Goal: Obtain resource: Download file/media

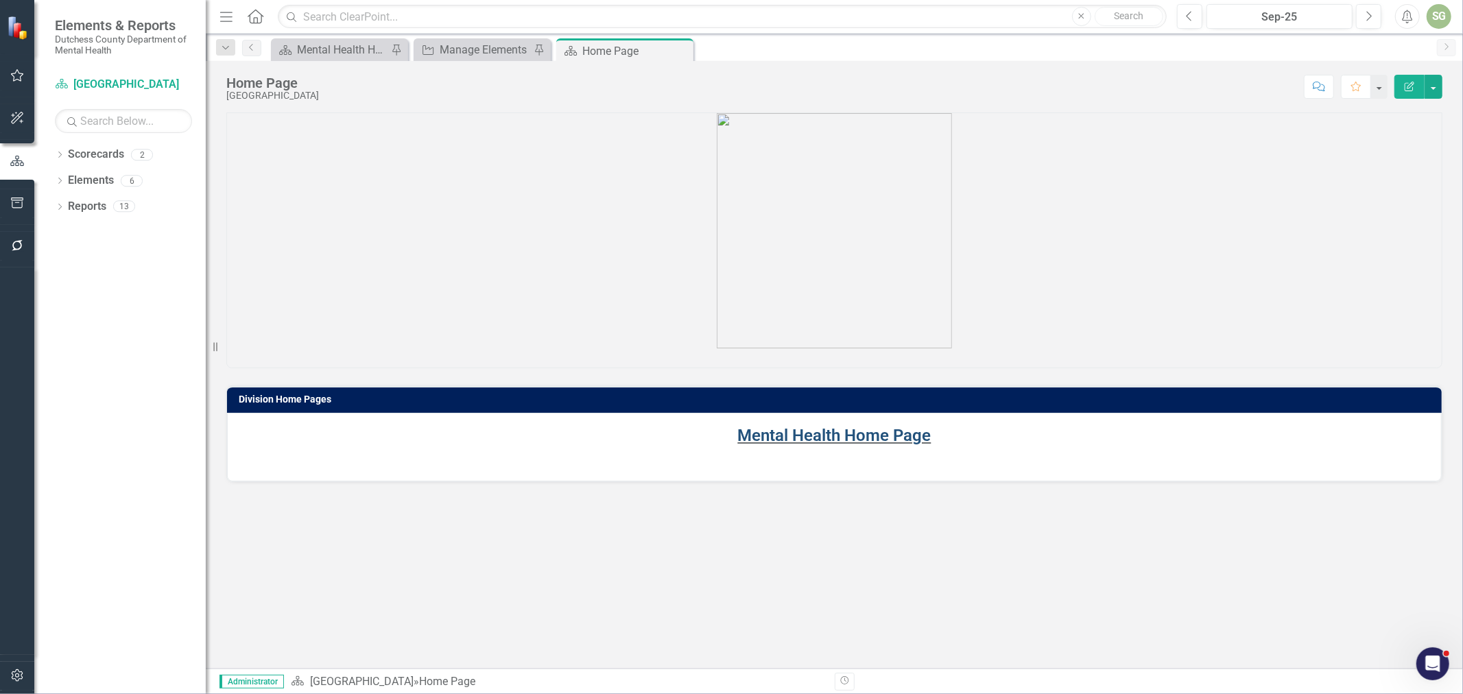
click at [784, 435] on link "Mental Health Home Page" at bounding box center [834, 435] width 193 height 19
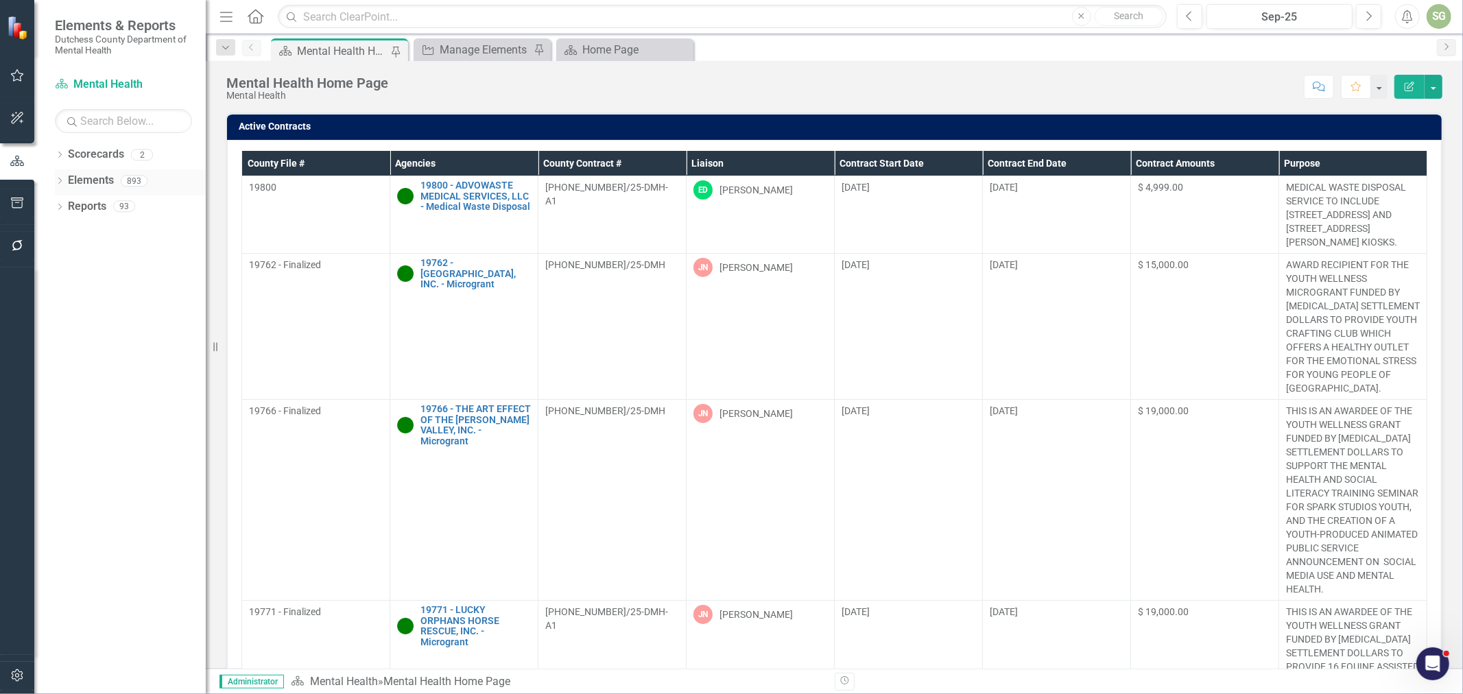
click at [58, 182] on icon "Dropdown" at bounding box center [60, 182] width 10 height 8
click at [118, 238] on link "Agency Agencies" at bounding box center [107, 233] width 64 height 16
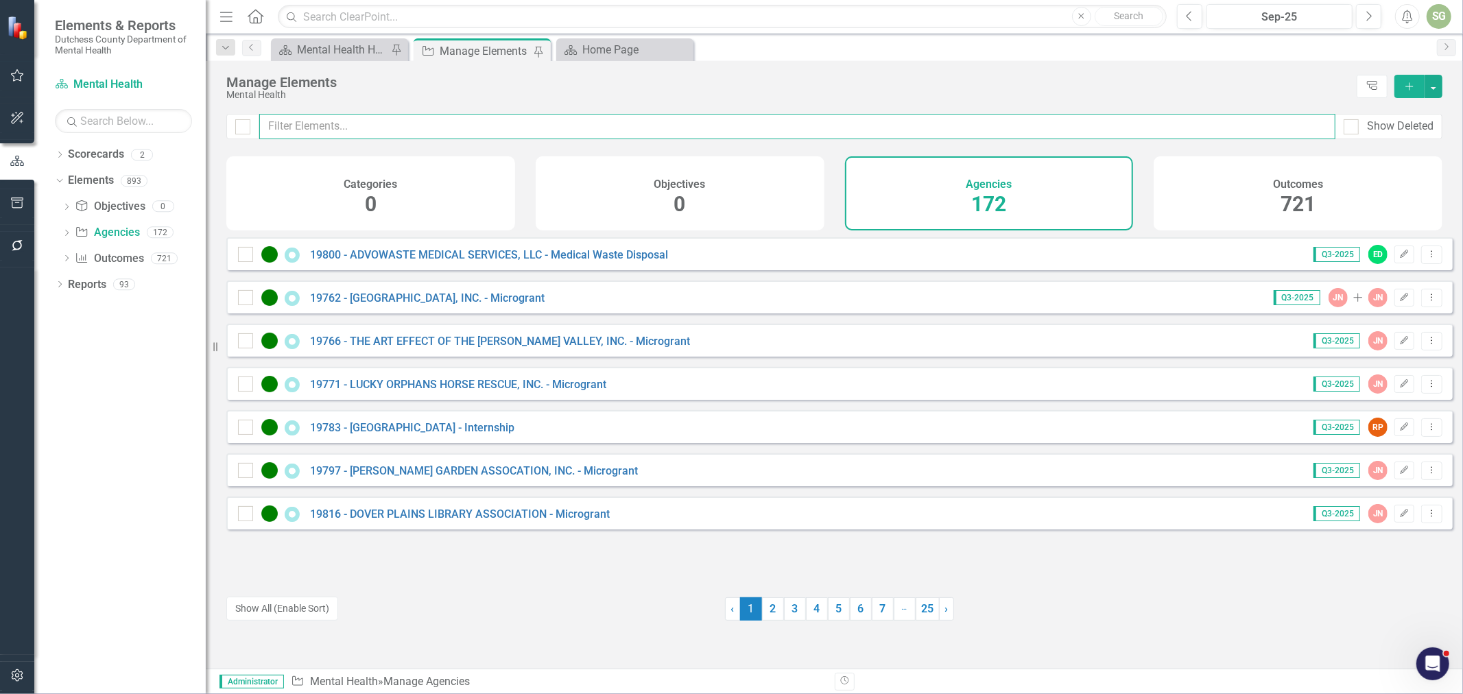
click at [544, 126] on input "text" at bounding box center [797, 126] width 1076 height 25
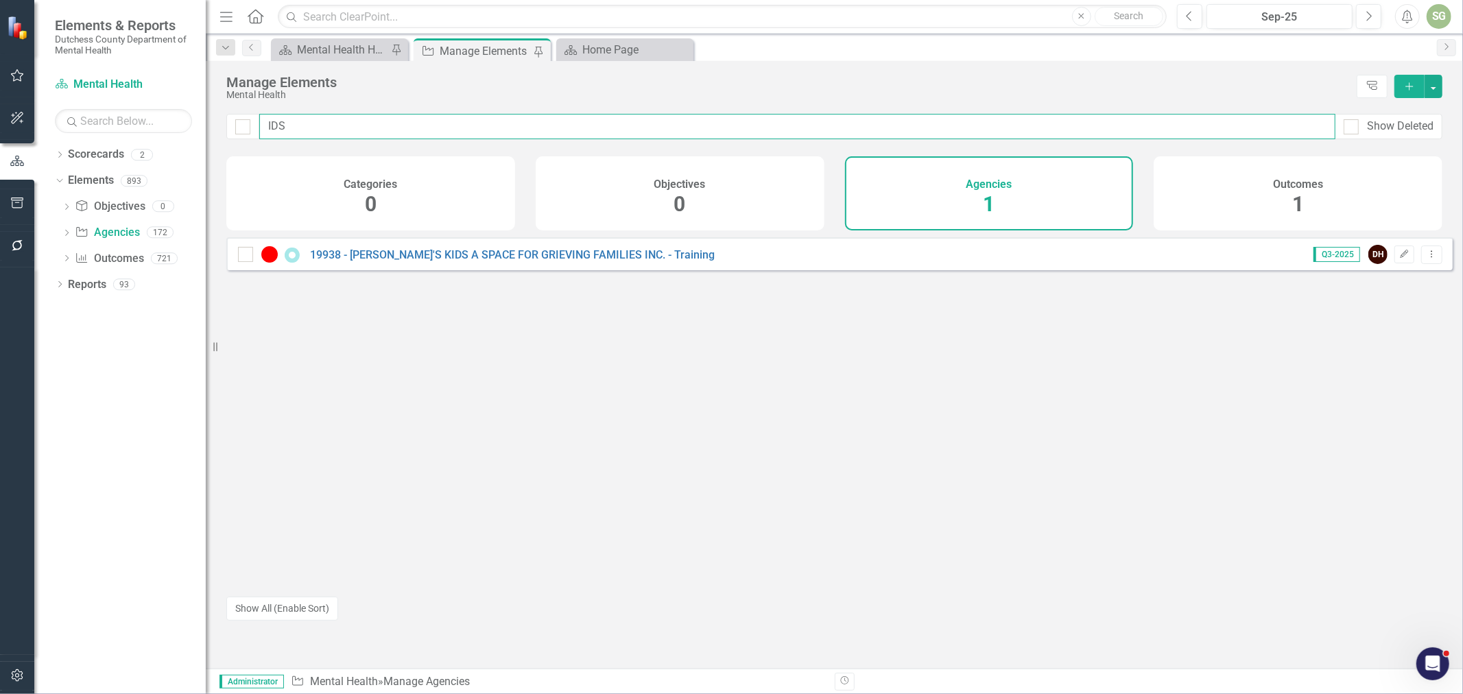
drag, startPoint x: 268, startPoint y: 126, endPoint x: 285, endPoint y: 126, distance: 16.5
click at [285, 126] on input "IDS" at bounding box center [797, 126] width 1076 height 25
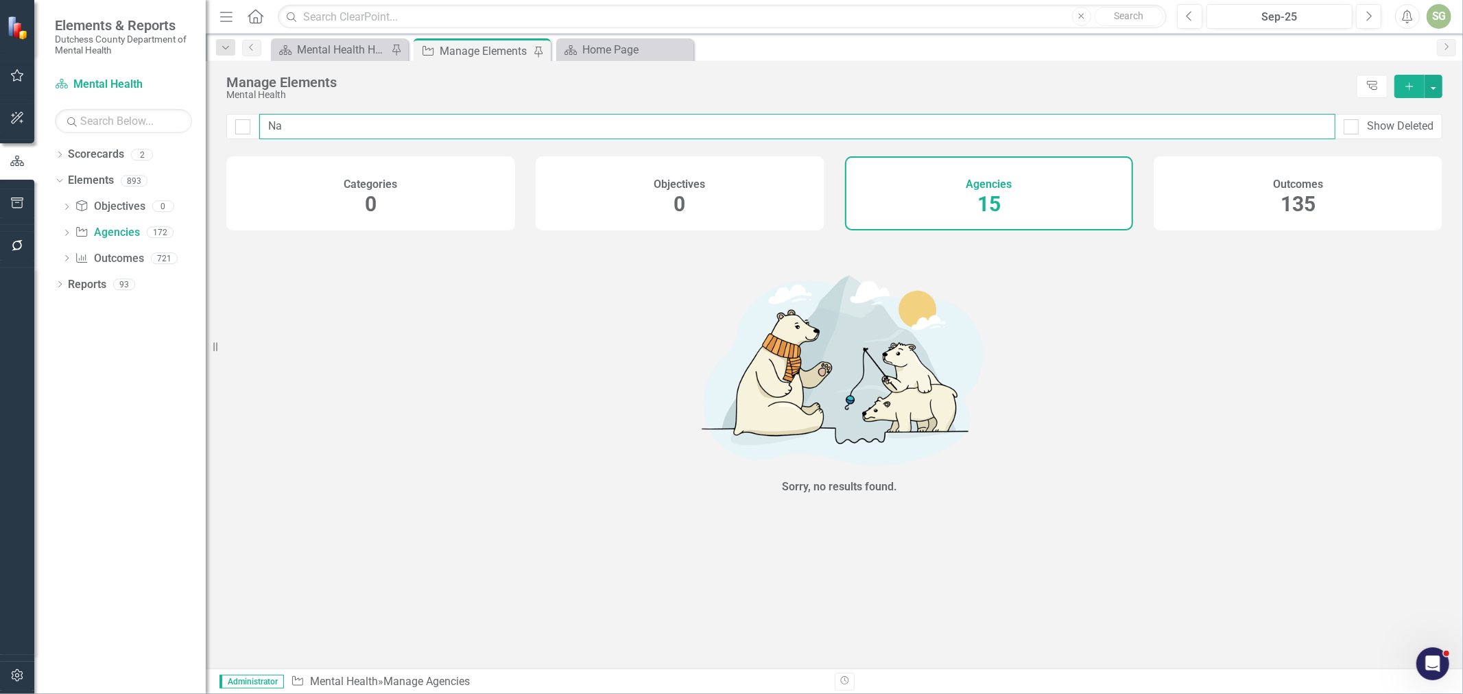
type input "N"
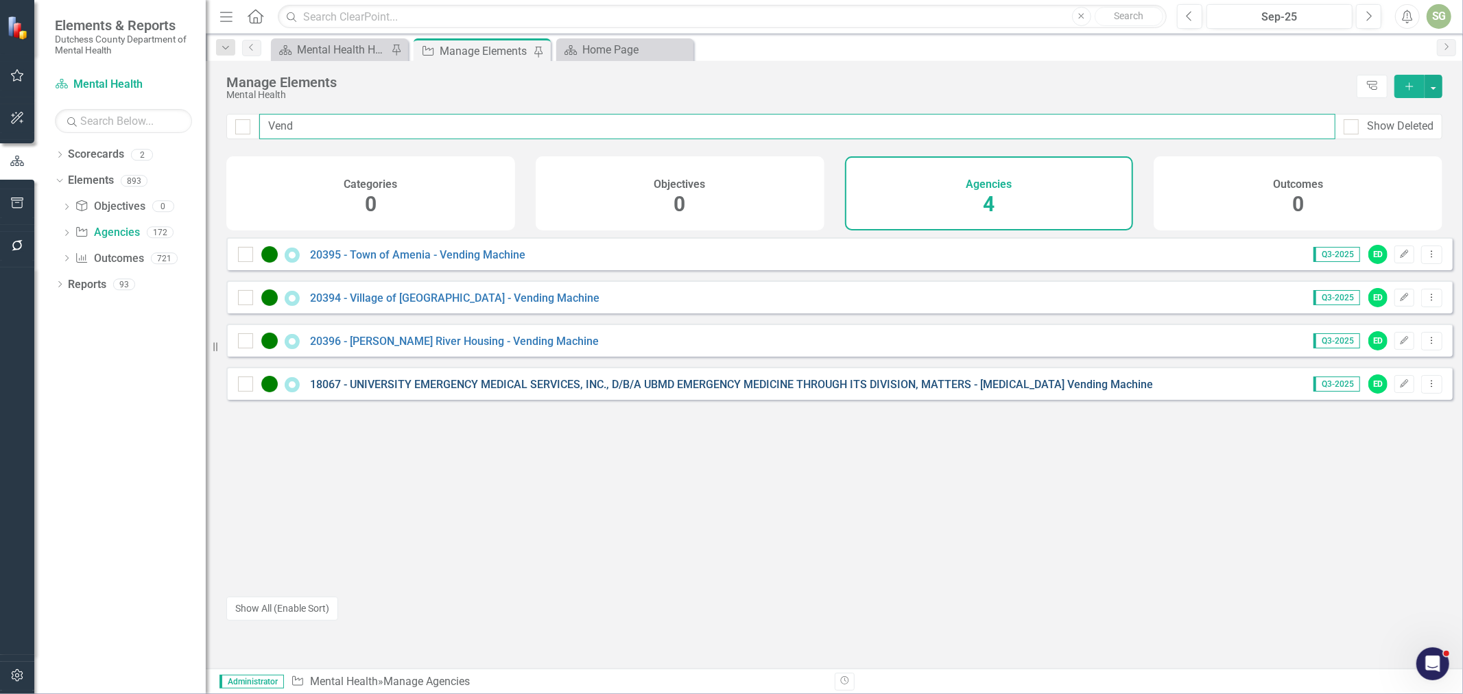
type input "Vend"
click at [689, 391] on link "18067 - UNIVERSITY EMERGENCY MEDICAL SERVICES, INC., D/B/A UBMD EMERGENCY MEDIC…" at bounding box center [731, 384] width 843 height 13
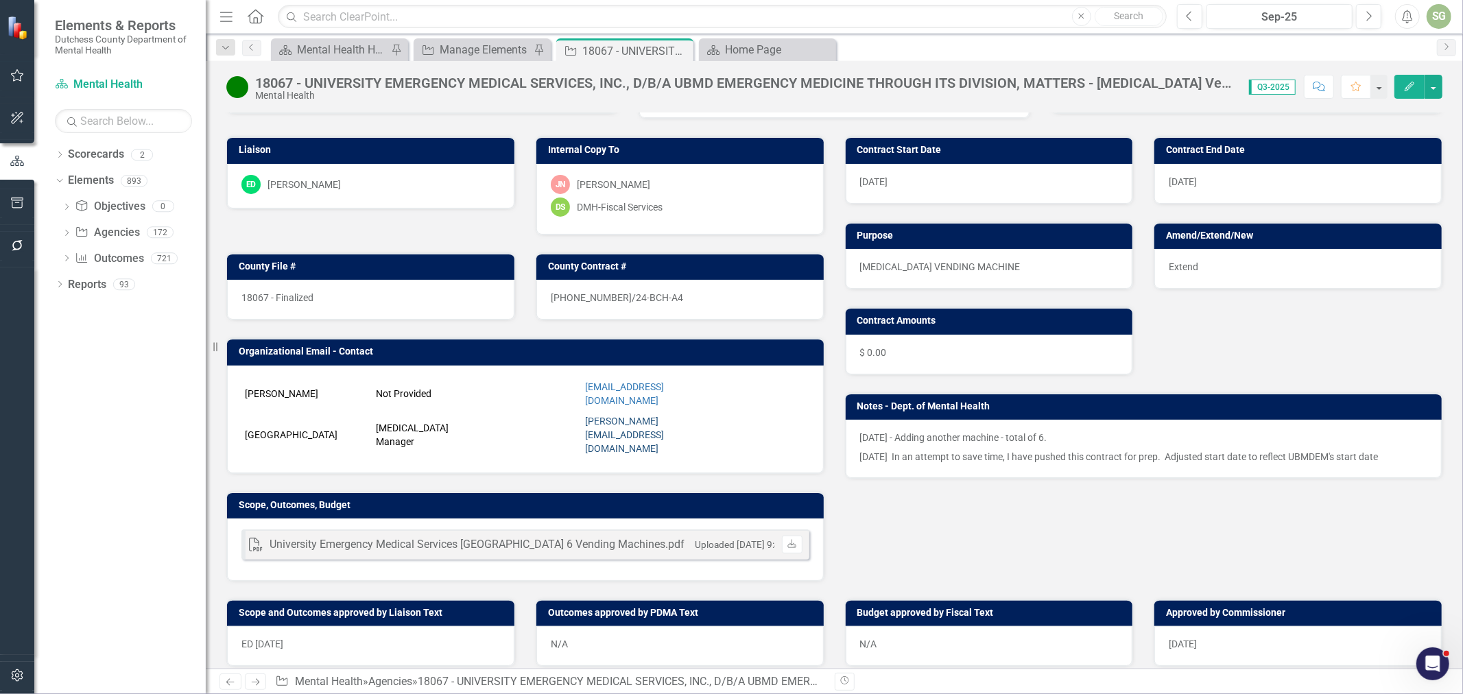
scroll to position [76, 0]
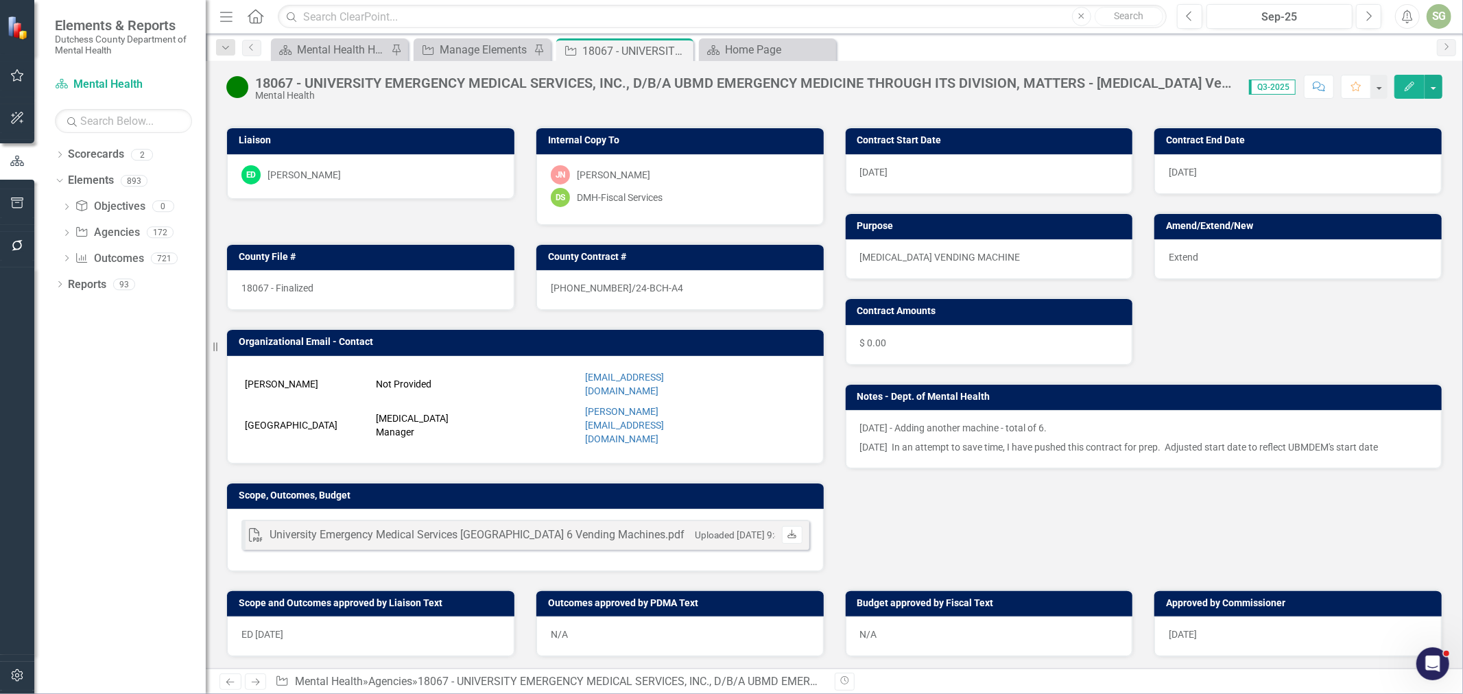
click at [782, 526] on link "Download" at bounding box center [792, 535] width 20 height 18
